Goal: Browse casually: Explore the website without a specific task or goal

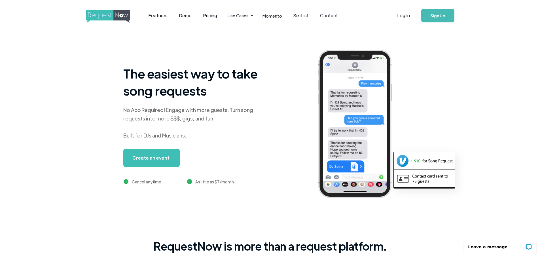
click at [67, 169] on div "The easiest way to take song requests No App Required! Engage with more guests.…" at bounding box center [286, 128] width 539 height 194
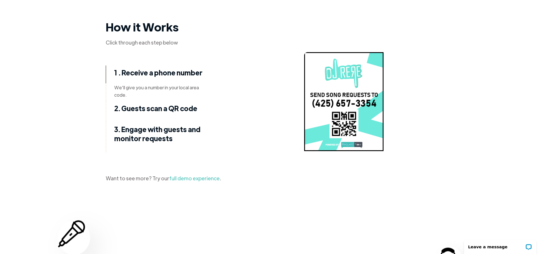
scroll to position [708, 0]
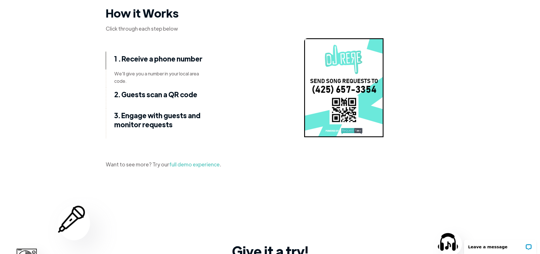
click at [183, 165] on link "full demo experience" at bounding box center [194, 164] width 50 height 7
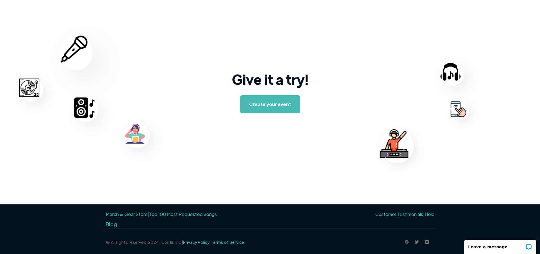
click at [428, 242] on img at bounding box center [427, 242] width 4 height 4
